Goal: Find specific page/section: Find specific page/section

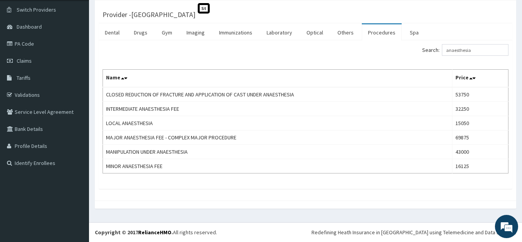
click at [478, 49] on input "anaesthesia" at bounding box center [475, 50] width 67 height 12
type input "a"
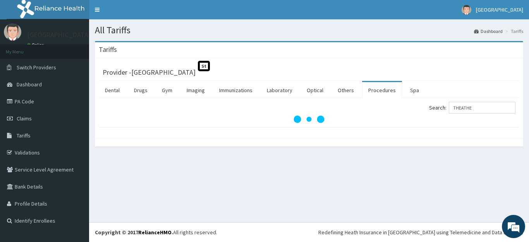
type input "THEATHER"
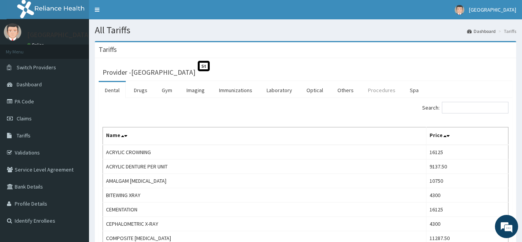
click at [384, 89] on link "Procedures" at bounding box center [382, 90] width 40 height 16
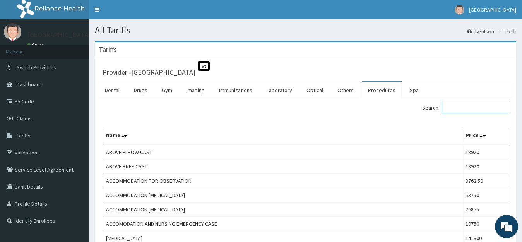
click at [481, 110] on input "Search:" at bounding box center [475, 108] width 67 height 12
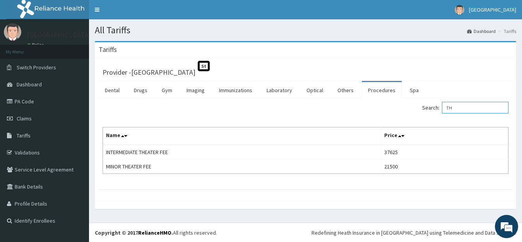
type input "T"
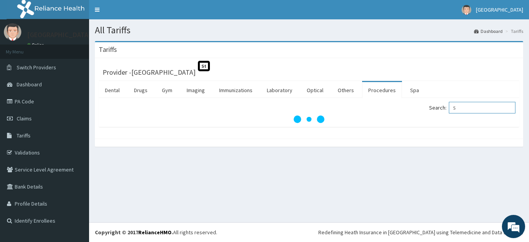
type input "S"
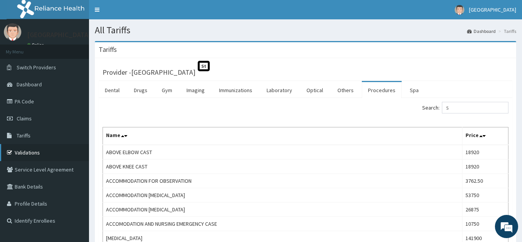
click at [25, 154] on link "Validations" at bounding box center [44, 152] width 89 height 17
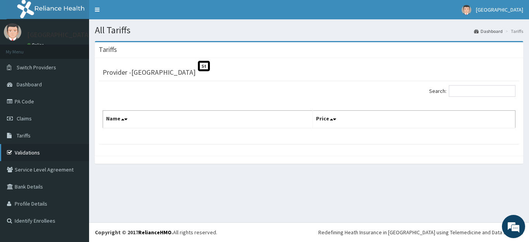
click at [21, 151] on link "Validations" at bounding box center [44, 152] width 89 height 17
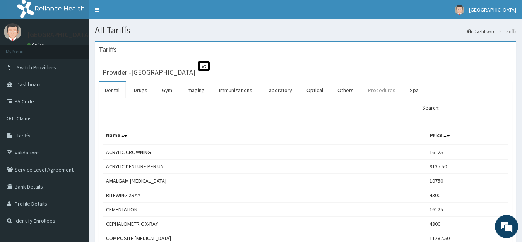
drag, startPoint x: 385, startPoint y: 89, endPoint x: 379, endPoint y: 91, distance: 6.1
click at [384, 89] on link "Procedures" at bounding box center [382, 90] width 40 height 16
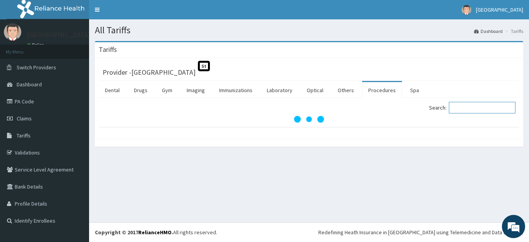
click at [470, 109] on input "Search:" at bounding box center [482, 108] width 67 height 12
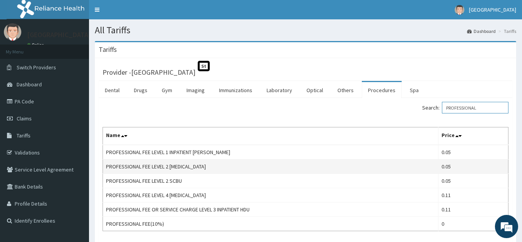
scroll to position [58, 0]
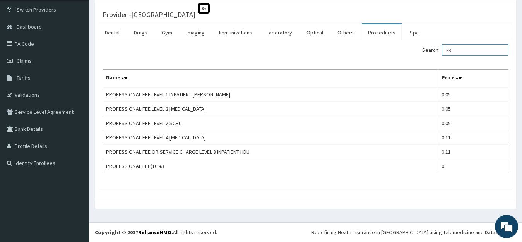
type input "P"
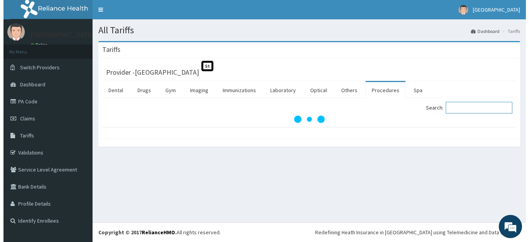
scroll to position [0, 0]
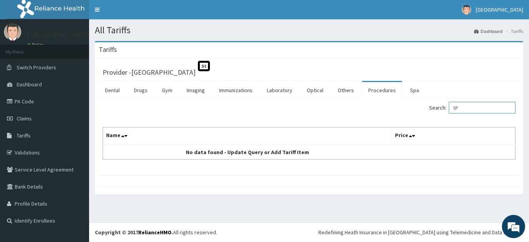
type input "S"
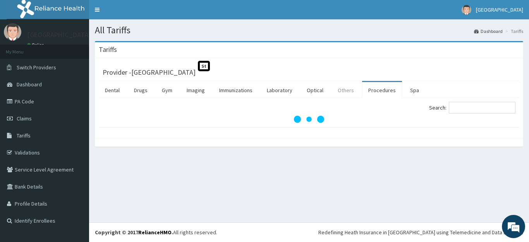
click at [344, 88] on link "Others" at bounding box center [345, 90] width 29 height 16
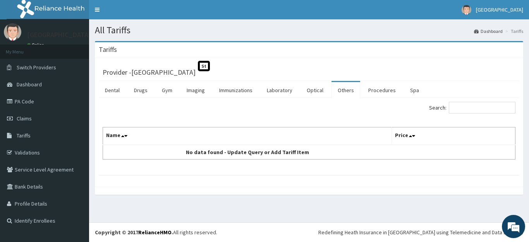
click at [478, 115] on div "Search:" at bounding box center [415, 109] width 201 height 14
click at [467, 108] on input "Search:" at bounding box center [482, 108] width 67 height 12
type input "SPINAL"
